Goal: Task Accomplishment & Management: Complete application form

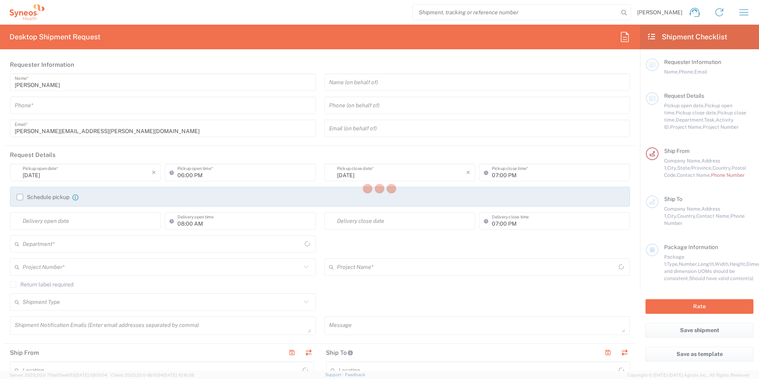
type input "[US_STATE]"
type input "[GEOGRAPHIC_DATA]"
type input "3190"
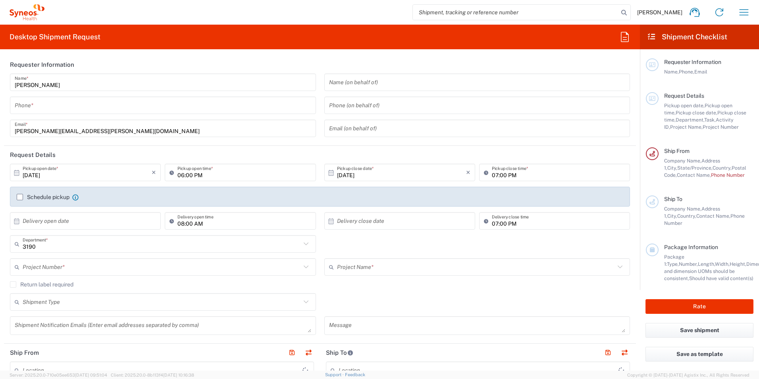
type input "[PERSON_NAME] Rsrch Grp ([GEOGRAPHIC_DATA]) In"
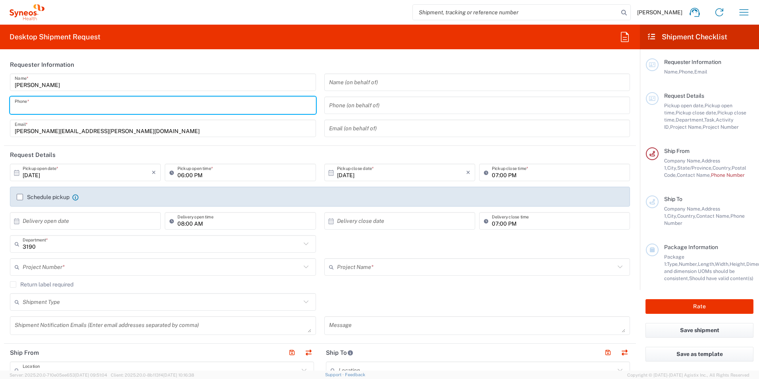
click at [69, 108] on input "tel" at bounding box center [163, 105] width 297 height 14
type input "3035422221"
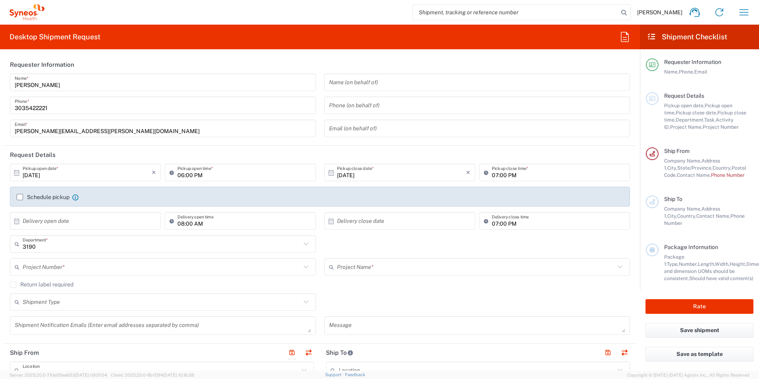
click at [329, 171] on icon at bounding box center [331, 172] width 7 height 7
click at [423, 211] on span "3" at bounding box center [421, 211] width 12 height 11
type input "[DATE]"
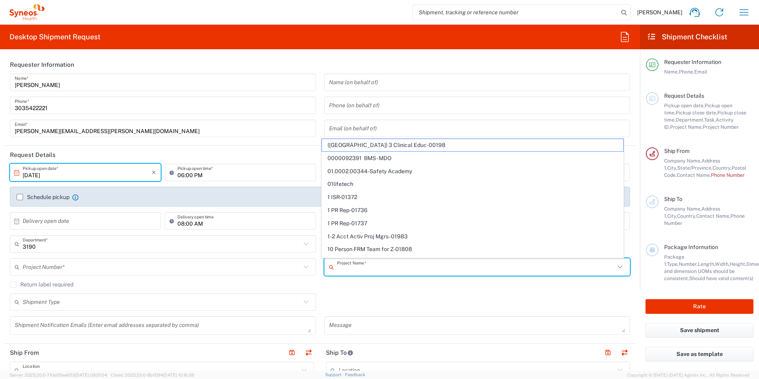
click at [352, 267] on input "text" at bounding box center [476, 267] width 278 height 14
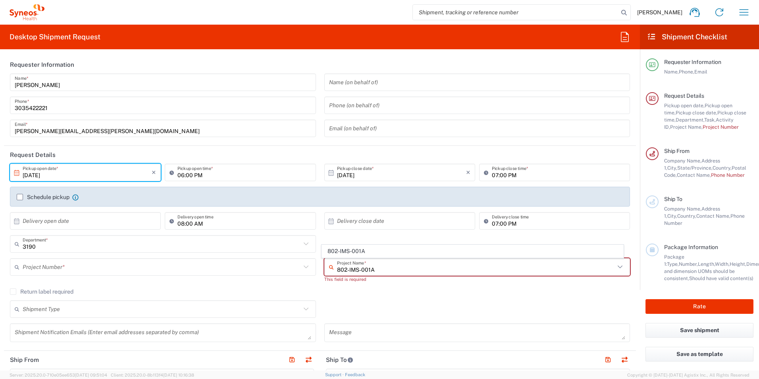
type input "802-IMS-001A"
click at [421, 291] on agx-checkbox-control "Return label required" at bounding box center [320, 291] width 620 height 6
click at [378, 268] on input "text" at bounding box center [478, 267] width 282 height 14
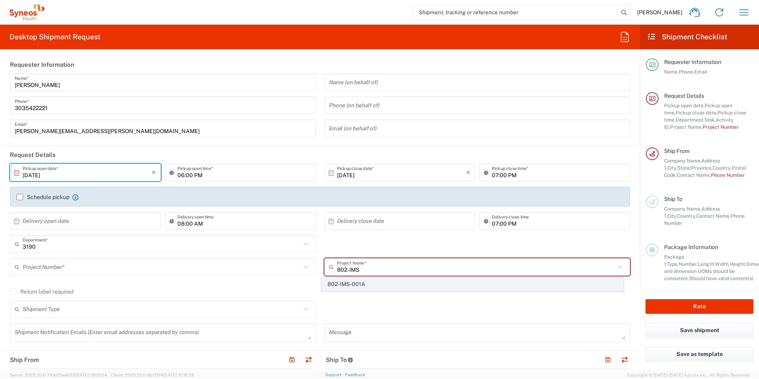
click at [395, 284] on span "802-IMS-001A" at bounding box center [472, 284] width 301 height 12
type input "802-IMS-001A"
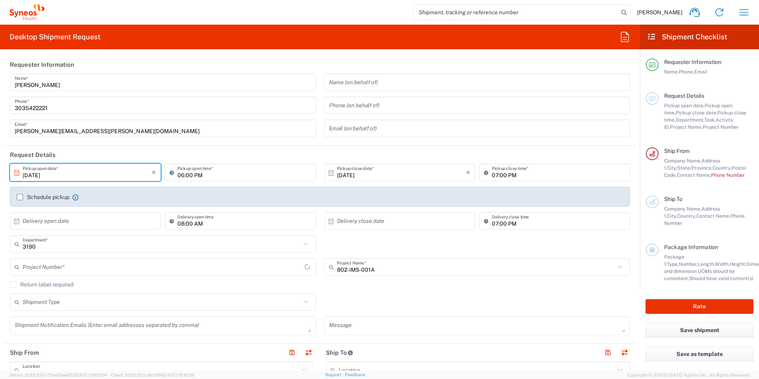
type input "7050928A"
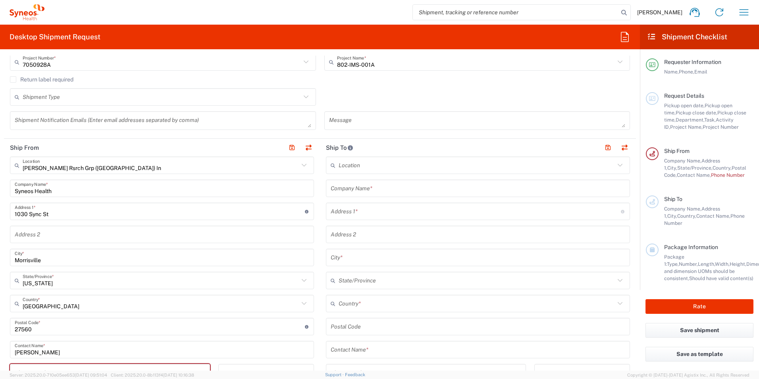
scroll to position [238, 0]
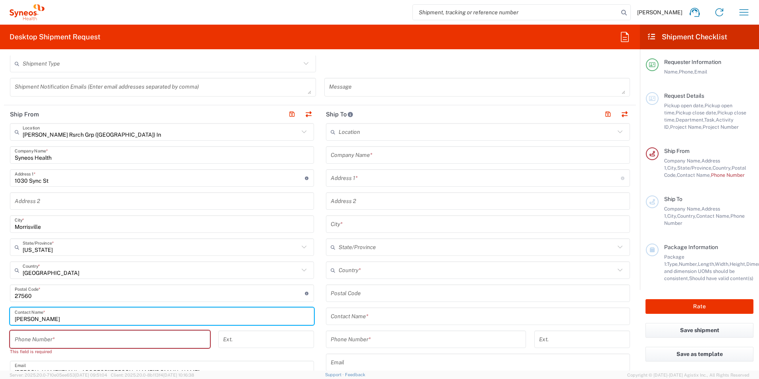
drag, startPoint x: 49, startPoint y: 321, endPoint x: 6, endPoint y: 320, distance: 42.5
click at [6, 320] on main "[PERSON_NAME] Rsrch Grp ([GEOGRAPHIC_DATA]) In Location [PERSON_NAME] Rsrch Grp…" at bounding box center [162, 293] width 316 height 341
type input "[PERSON_NAME]"
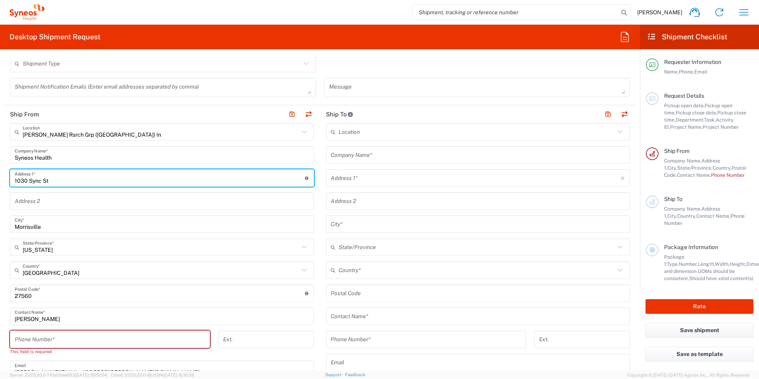
drag, startPoint x: 53, startPoint y: 182, endPoint x: 1, endPoint y: 183, distance: 52.0
click at [1, 183] on form "Requester Information [PERSON_NAME] Name * [PHONE_NUMBER] Phone * [PERSON_NAME]…" at bounding box center [320, 213] width 640 height 315
type input "[STREET_ADDRESS]"
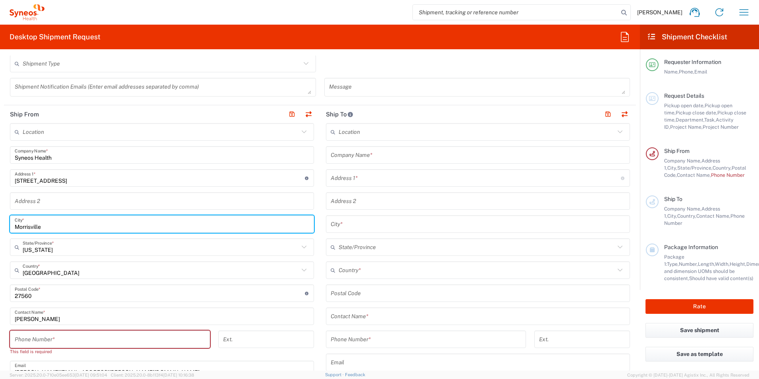
drag, startPoint x: 44, startPoint y: 228, endPoint x: 6, endPoint y: 226, distance: 38.2
click at [6, 226] on main "Location [PERSON_NAME] LLC-[GEOGRAPHIC_DATA] [GEOGRAPHIC_DATA] [GEOGRAPHIC_DATA…" at bounding box center [162, 293] width 316 height 341
type input "Pickerington"
click at [299, 249] on icon at bounding box center [304, 247] width 10 height 10
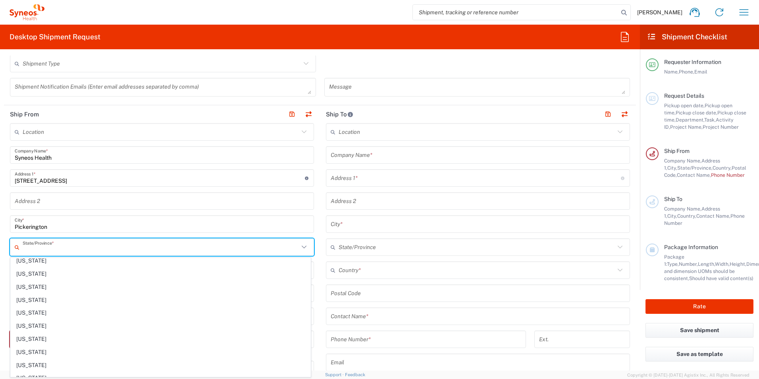
scroll to position [437, 0]
click at [147, 326] on span "[US_STATE]" at bounding box center [161, 322] width 300 height 12
type input "[US_STATE]"
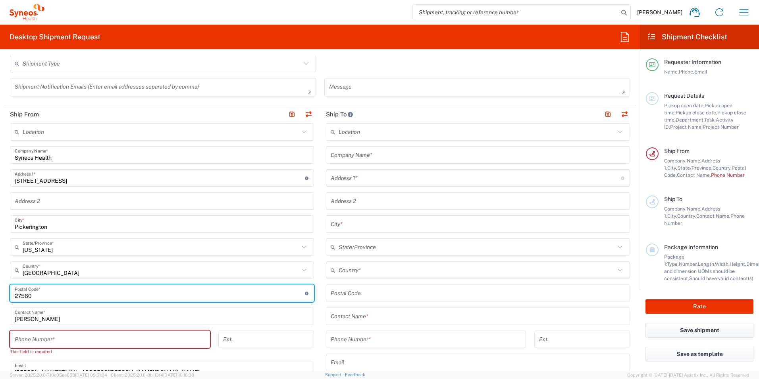
click at [32, 295] on input "undefined" at bounding box center [160, 293] width 290 height 14
type input "2"
type input "43062"
click at [71, 342] on input "tel" at bounding box center [110, 339] width 191 height 14
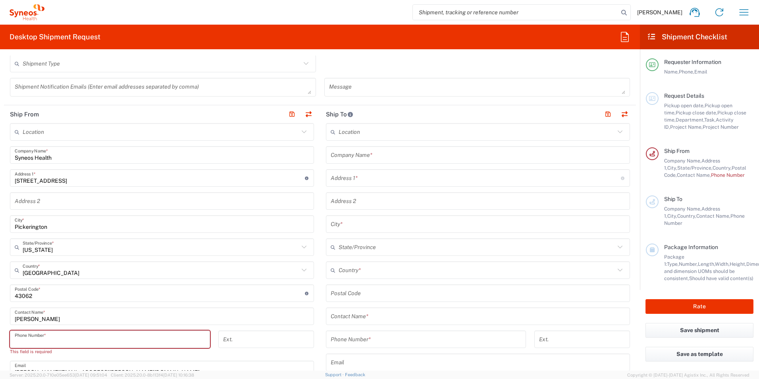
click at [44, 341] on input "tel" at bounding box center [110, 339] width 191 height 14
paste input "[PHONE_NUMBER]"
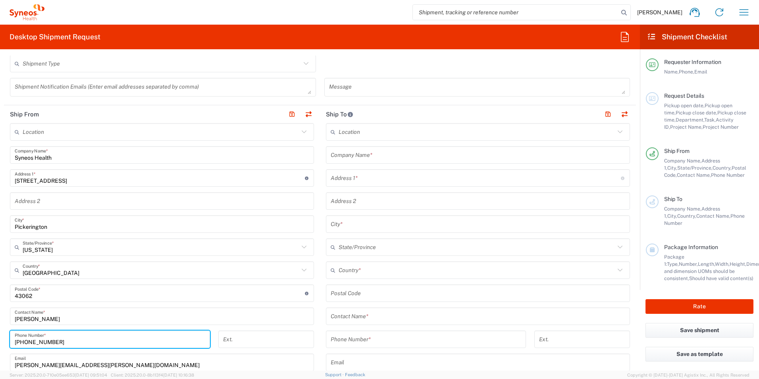
type input "[PHONE_NUMBER]"
click at [290, 116] on button "button" at bounding box center [291, 114] width 11 height 11
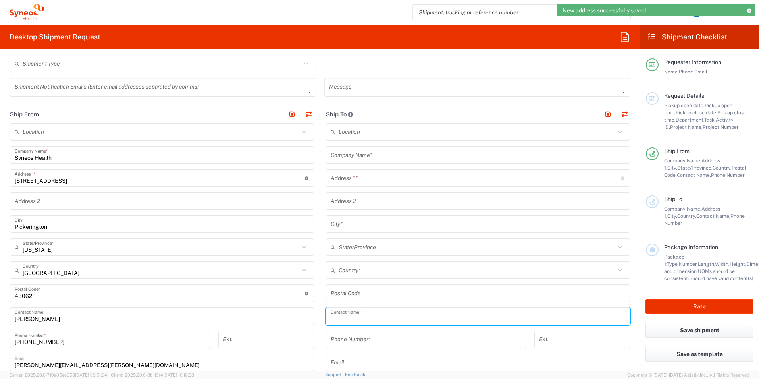
click at [365, 317] on input "text" at bounding box center [478, 316] width 295 height 14
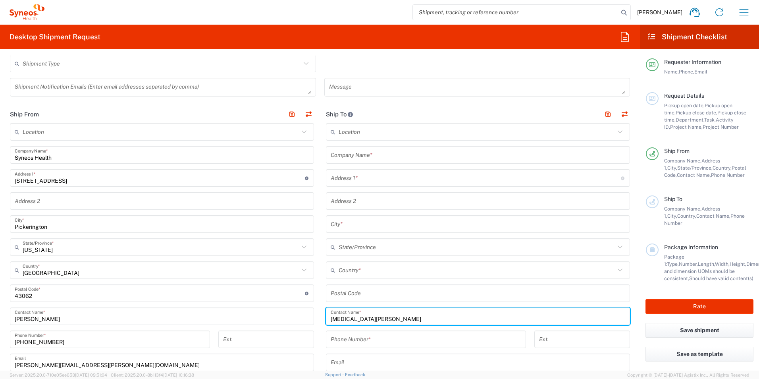
click at [340, 319] on input "[MEDICAL_DATA][PERSON_NAME]" at bounding box center [478, 316] width 295 height 14
type input "[MEDICAL_DATA][PERSON_NAME]"
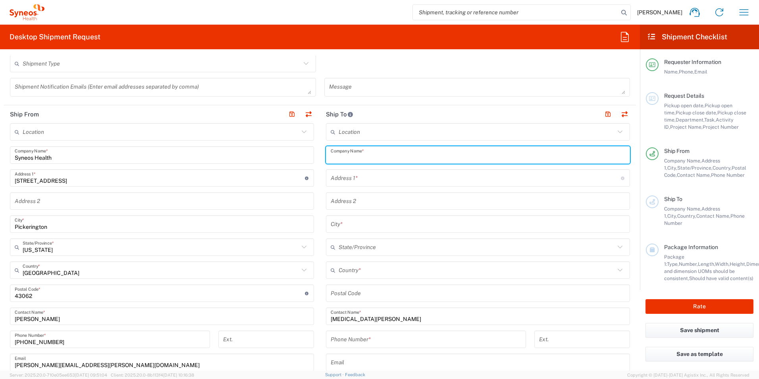
click at [342, 155] on input "text" at bounding box center [478, 155] width 295 height 14
type input "[GEOGRAPHIC_DATA][US_STATE]"
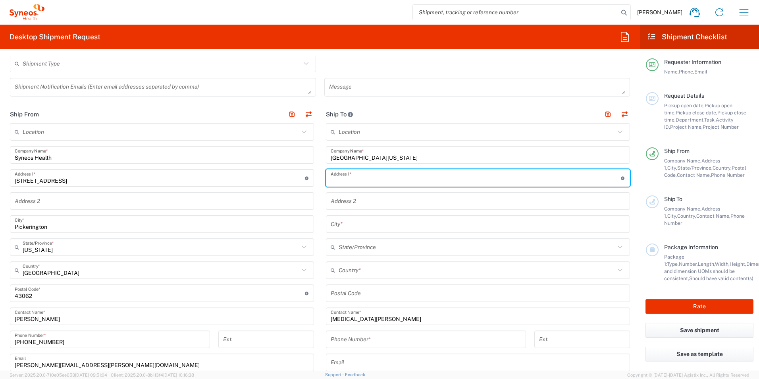
drag, startPoint x: 336, startPoint y: 181, endPoint x: 345, endPoint y: 182, distance: 8.4
click at [336, 181] on input "text" at bounding box center [476, 178] width 290 height 14
type input "1030 Sync St"
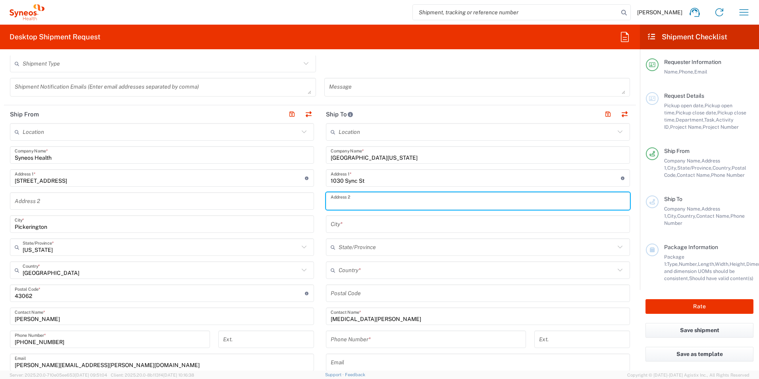
click at [354, 204] on input "text" at bounding box center [478, 201] width 295 height 14
type input "330 [PERSON_NAME] [PERSON_NAME]"
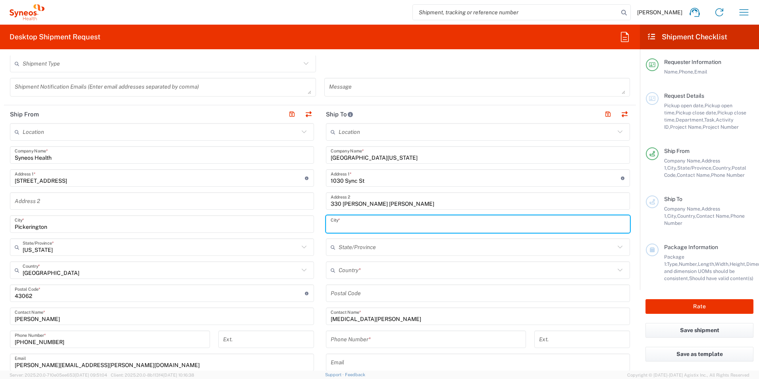
click at [351, 228] on input "text" at bounding box center [478, 224] width 295 height 14
type input "[GEOGRAPHIC_DATA]"
click at [347, 249] on input "text" at bounding box center [477, 247] width 276 height 14
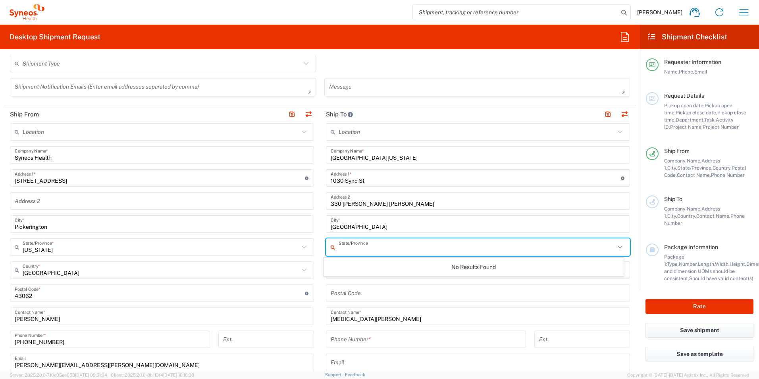
click at [353, 247] on input "text" at bounding box center [477, 247] width 276 height 14
click at [616, 248] on icon at bounding box center [620, 247] width 10 height 10
click at [523, 247] on input "text" at bounding box center [477, 247] width 276 height 14
click at [567, 245] on input "text" at bounding box center [477, 247] width 276 height 14
click at [579, 311] on input "[MEDICAL_DATA][PERSON_NAME]" at bounding box center [478, 316] width 295 height 14
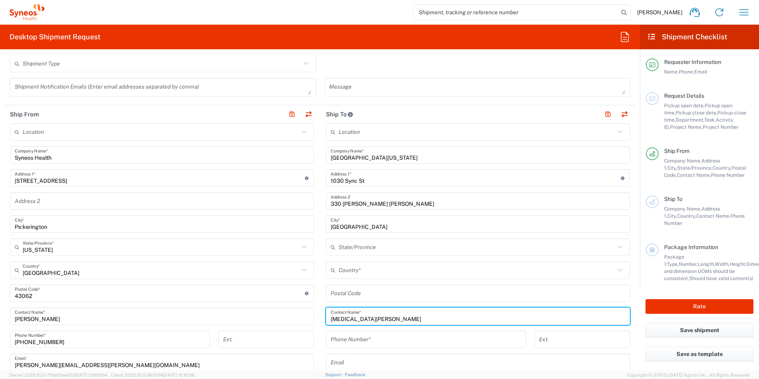
click at [354, 247] on input "text" at bounding box center [477, 247] width 276 height 14
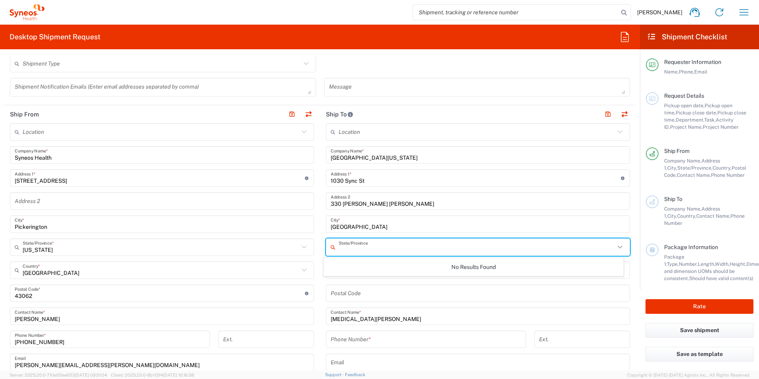
click at [336, 264] on div "No Results Found" at bounding box center [474, 267] width 301 height 18
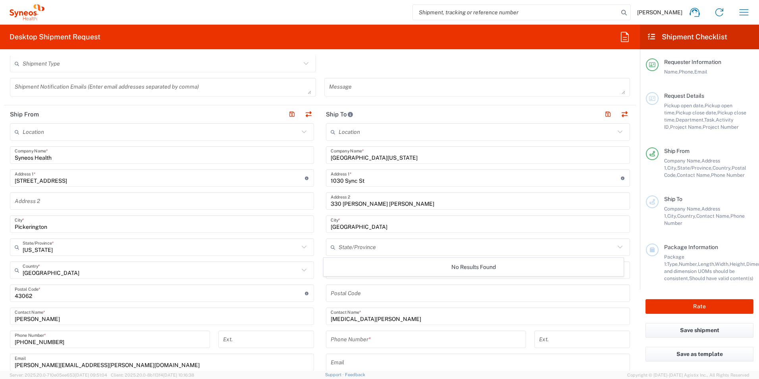
click at [469, 314] on input "[MEDICAL_DATA][PERSON_NAME]" at bounding box center [478, 316] width 295 height 14
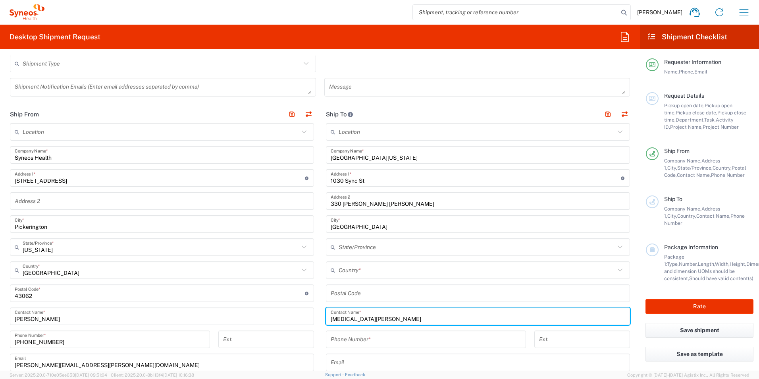
click at [367, 272] on input "text" at bounding box center [477, 270] width 276 height 14
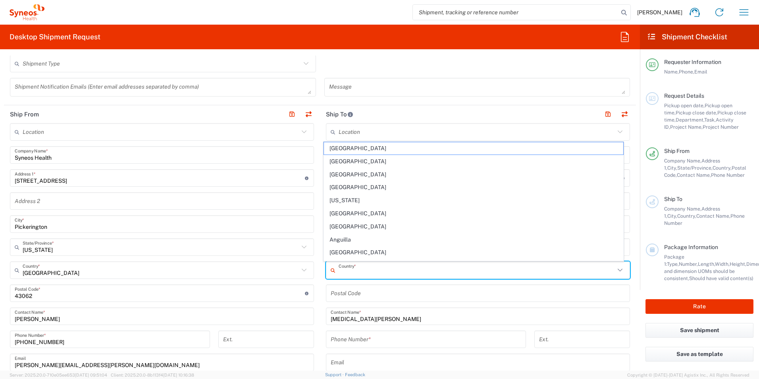
type input "[GEOGRAPHIC_DATA]"
type input "3035422221"
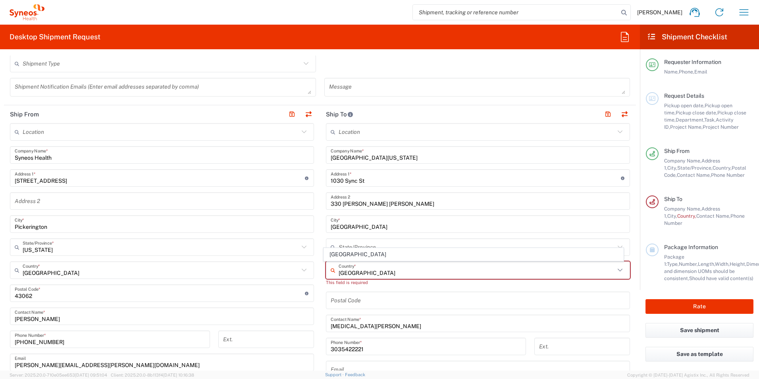
click at [379, 272] on input "[GEOGRAPHIC_DATA]" at bounding box center [477, 270] width 276 height 14
click at [626, 286] on main "Location [PERSON_NAME] LLC-[GEOGRAPHIC_DATA] [GEOGRAPHIC_DATA] [GEOGRAPHIC_DATA…" at bounding box center [478, 293] width 316 height 341
click at [346, 273] on input "text" at bounding box center [477, 270] width 276 height 14
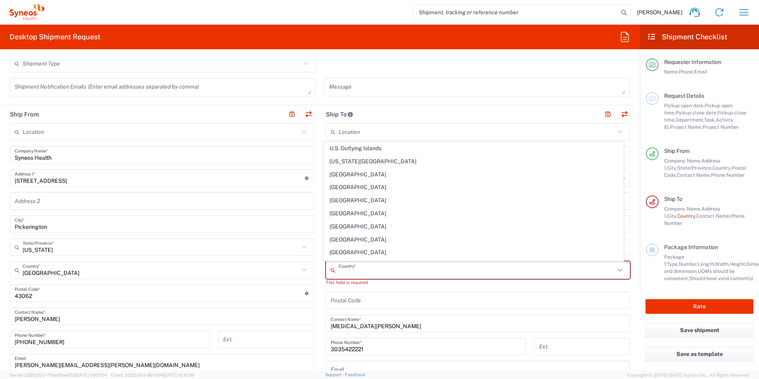
scroll to position [2983, 0]
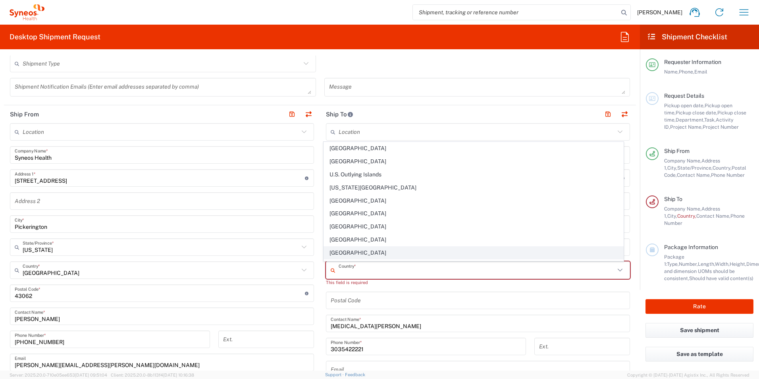
click at [435, 258] on span "[GEOGRAPHIC_DATA]" at bounding box center [474, 253] width 300 height 12
type input "[GEOGRAPHIC_DATA]"
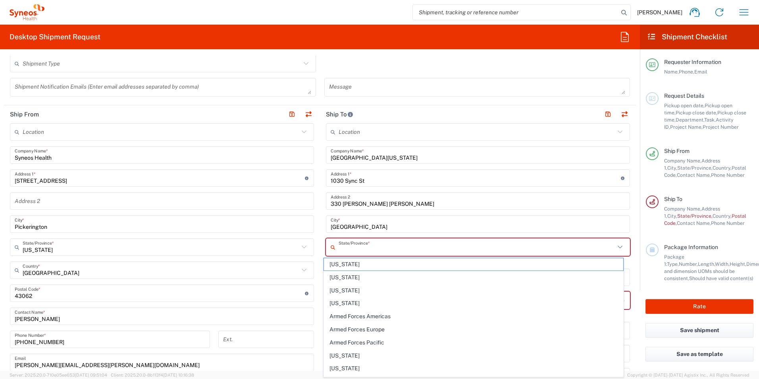
click at [363, 247] on input "text" at bounding box center [477, 247] width 276 height 14
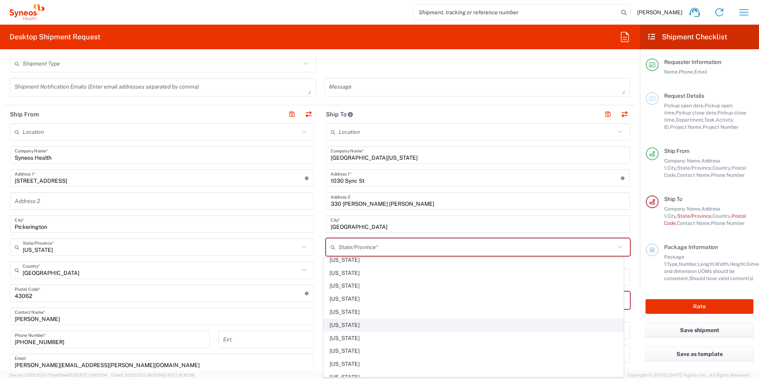
click at [368, 324] on span "[US_STATE]" at bounding box center [474, 325] width 300 height 12
type input "[US_STATE]"
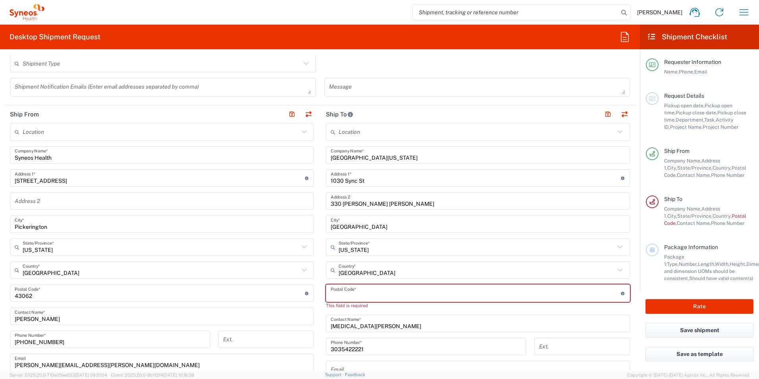
click at [356, 294] on input "undefined" at bounding box center [476, 293] width 290 height 14
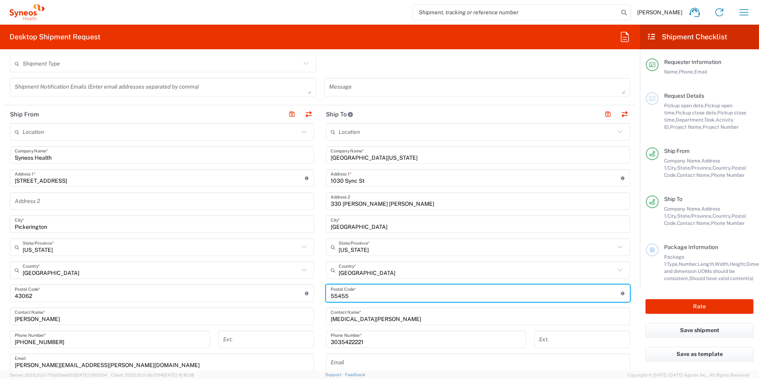
type input "55455"
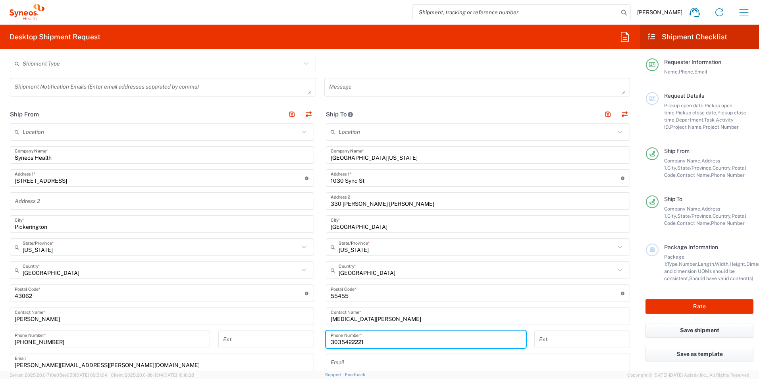
drag, startPoint x: 372, startPoint y: 341, endPoint x: 309, endPoint y: 341, distance: 63.2
click at [309, 341] on div "Ship From Location [PERSON_NAME] LLC-[GEOGRAPHIC_DATA] [GEOGRAPHIC_DATA] [GEOGR…" at bounding box center [320, 282] width 632 height 355
type input "6126256150"
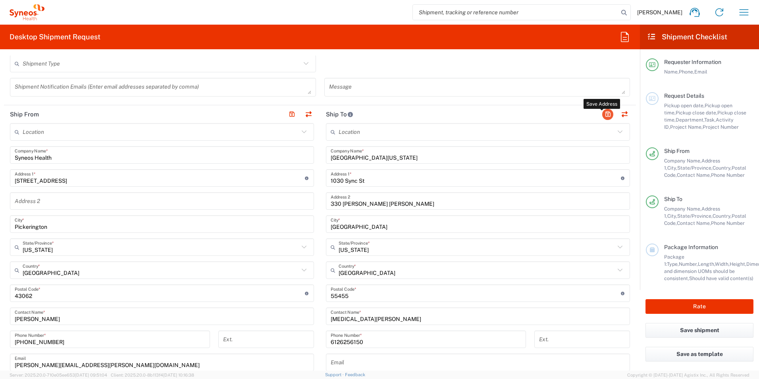
click at [603, 114] on button "button" at bounding box center [608, 114] width 11 height 11
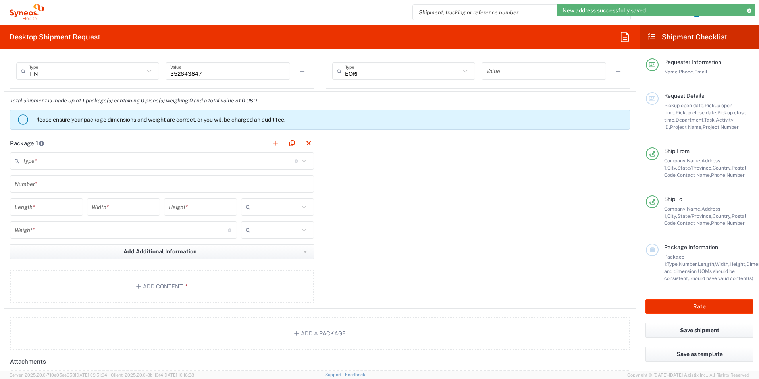
scroll to position [635, 0]
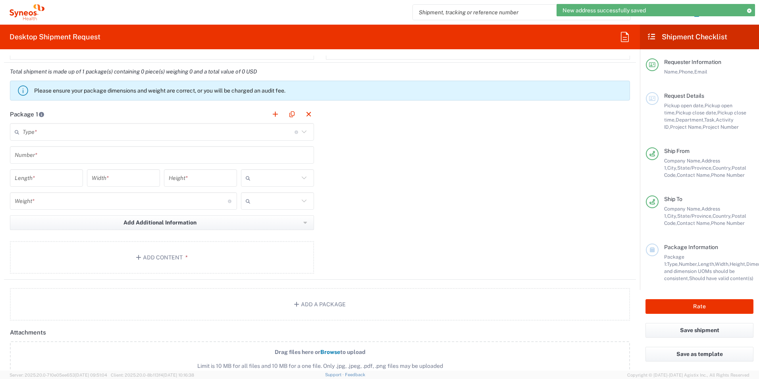
click at [302, 134] on icon at bounding box center [304, 132] width 10 height 10
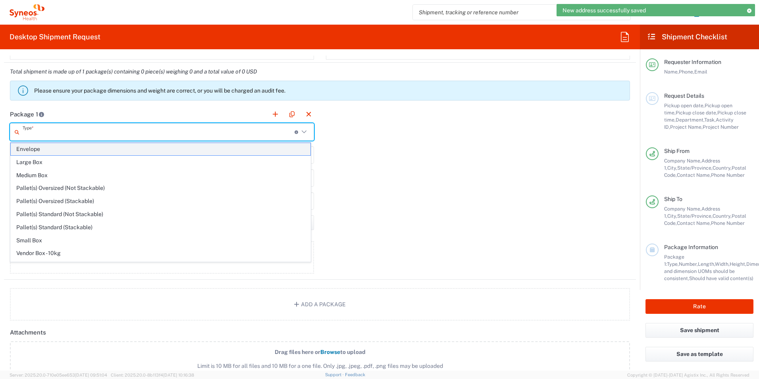
click at [281, 151] on span "Envelope" at bounding box center [161, 149] width 300 height 12
type input "Envelope"
type input "1"
type input "9.5"
type input "12.5"
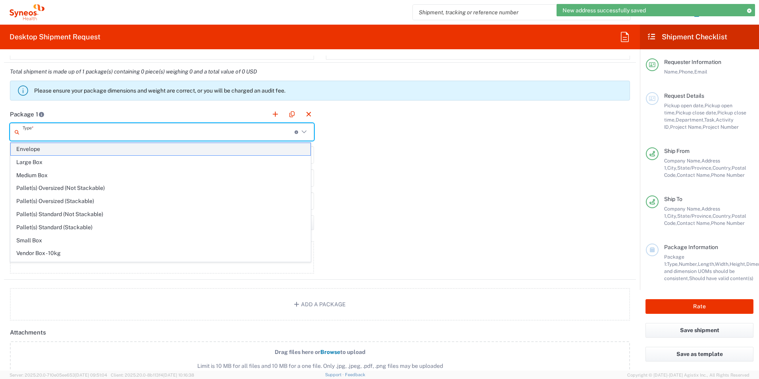
type input "0.25"
type input "in"
type input "0.45"
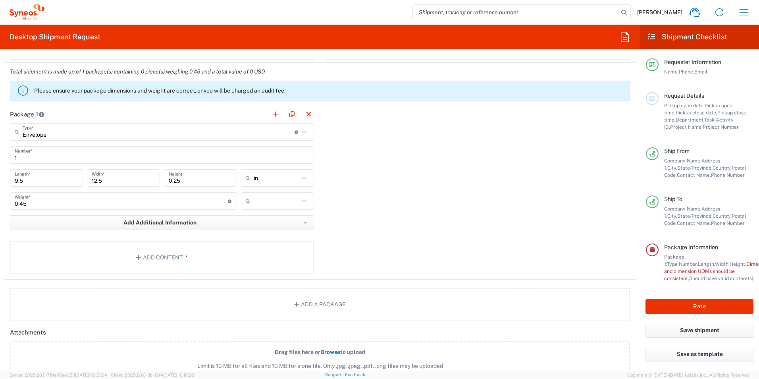
click at [302, 198] on icon at bounding box center [304, 201] width 10 height 10
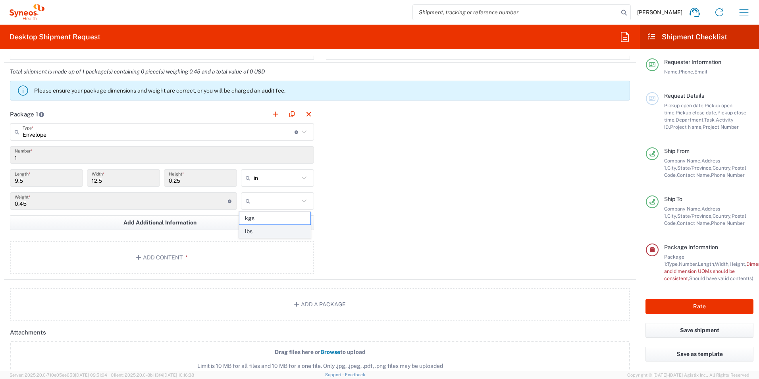
click at [287, 230] on span "lbs" at bounding box center [274, 231] width 71 height 12
type input "lbs"
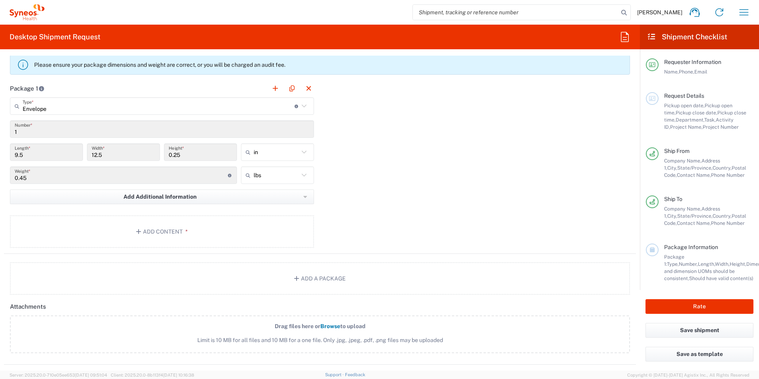
scroll to position [675, 0]
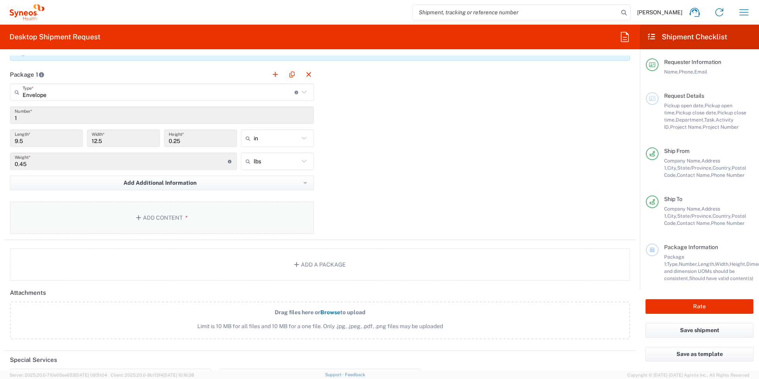
click at [158, 212] on button "Add Content *" at bounding box center [162, 217] width 304 height 33
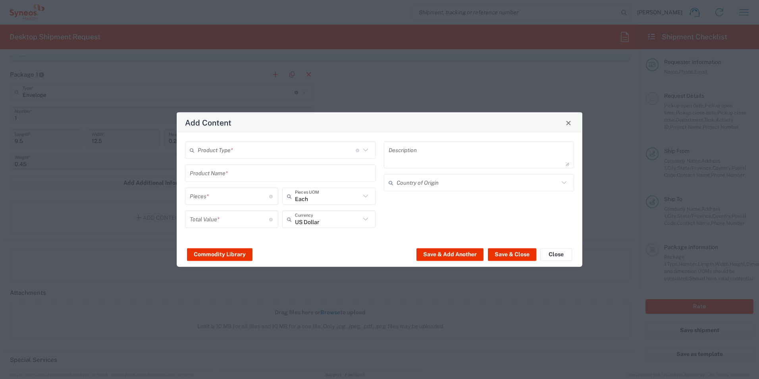
click at [365, 152] on icon at bounding box center [366, 150] width 10 height 10
click at [327, 170] on span "Documents" at bounding box center [280, 167] width 189 height 12
type input "Documents"
type input "1"
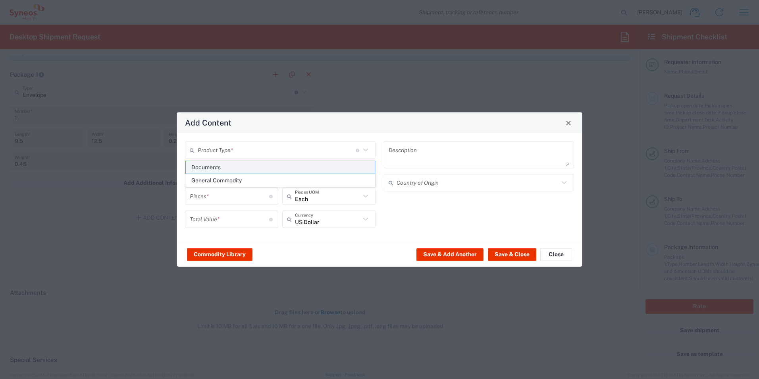
type input "1"
type textarea "Documents"
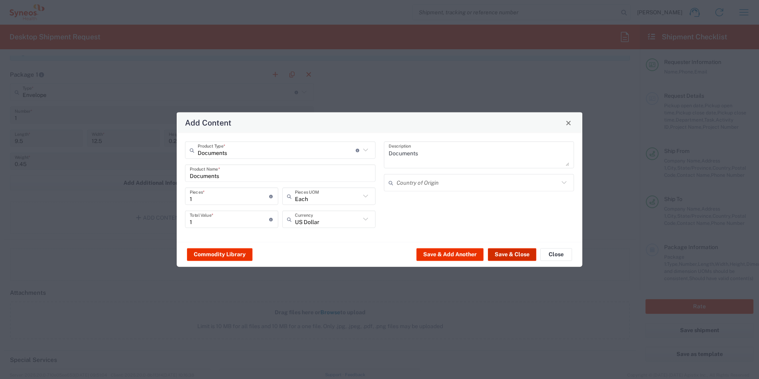
click at [501, 252] on button "Save & Close" at bounding box center [512, 254] width 48 height 13
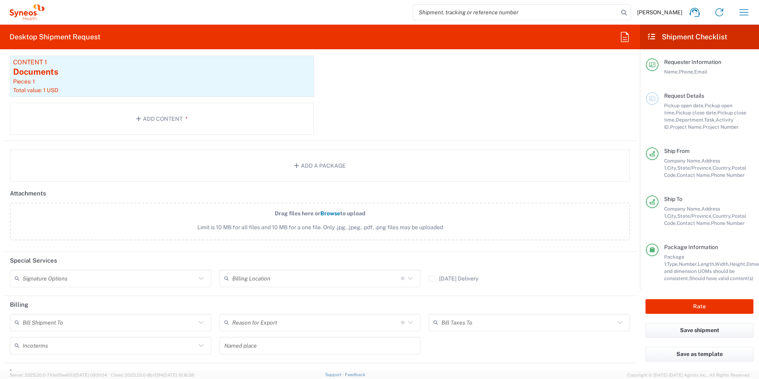
scroll to position [865, 0]
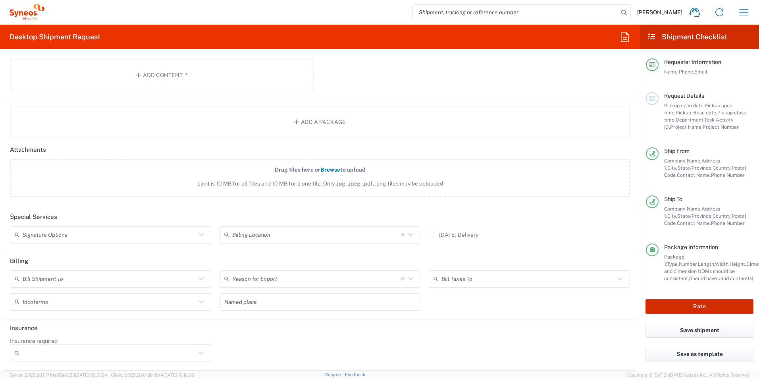
click at [670, 301] on button "Rate" at bounding box center [700, 306] width 108 height 15
type input "802-IMS-001A"
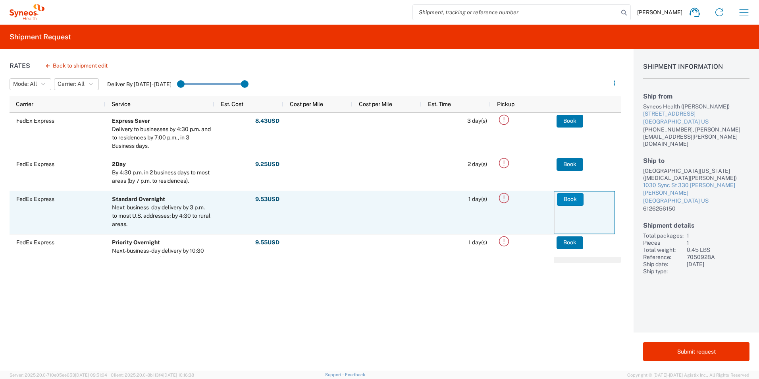
click at [573, 198] on button "Book" at bounding box center [570, 199] width 27 height 13
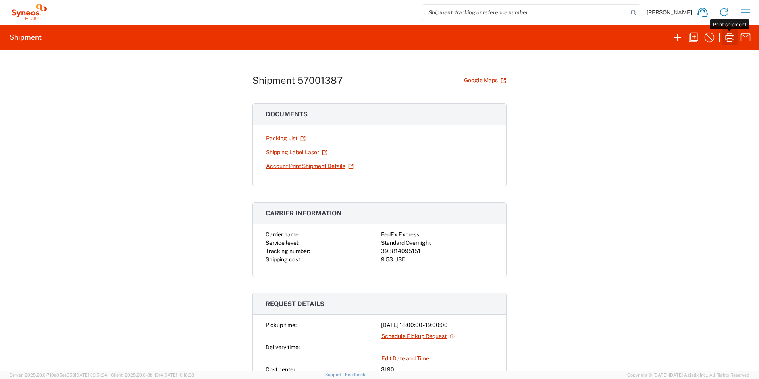
click at [728, 36] on icon "button" at bounding box center [730, 37] width 13 height 13
